Goal: Task Accomplishment & Management: Manage account settings

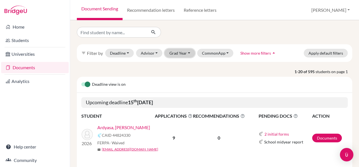
click at [186, 56] on button "Grad Year" at bounding box center [179, 53] width 30 height 9
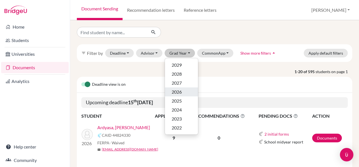
click at [184, 89] on div "2026" at bounding box center [182, 92] width 20 height 7
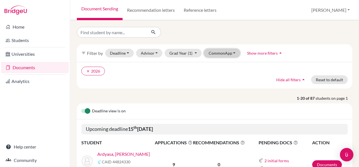
click at [219, 55] on button "CommonApp" at bounding box center [222, 53] width 36 height 9
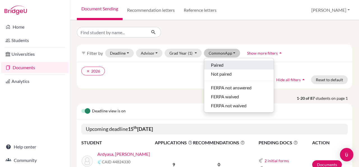
click at [223, 62] on span "Paired" at bounding box center [217, 65] width 13 height 7
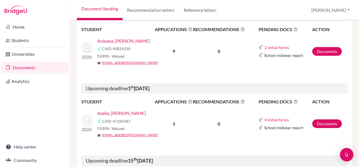
scroll to position [113, 0]
click at [132, 39] on link "Ardyasa, [PERSON_NAME]" at bounding box center [123, 40] width 53 height 7
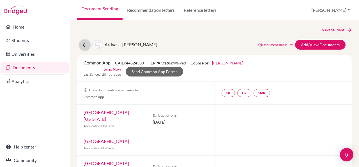
click at [85, 46] on icon at bounding box center [85, 45] width 6 height 6
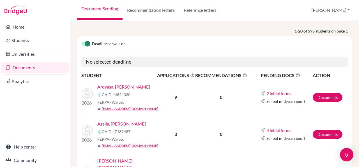
scroll to position [40, 0]
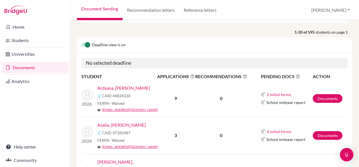
click at [117, 124] on link "Azalia, Aisha Aqila" at bounding box center [121, 125] width 48 height 7
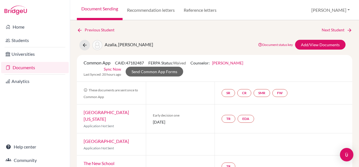
scroll to position [10, 0]
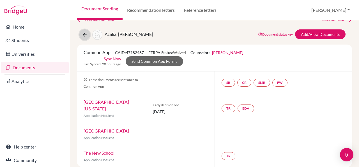
click at [84, 35] on icon at bounding box center [85, 35] width 6 height 6
